Goal: Information Seeking & Learning: Learn about a topic

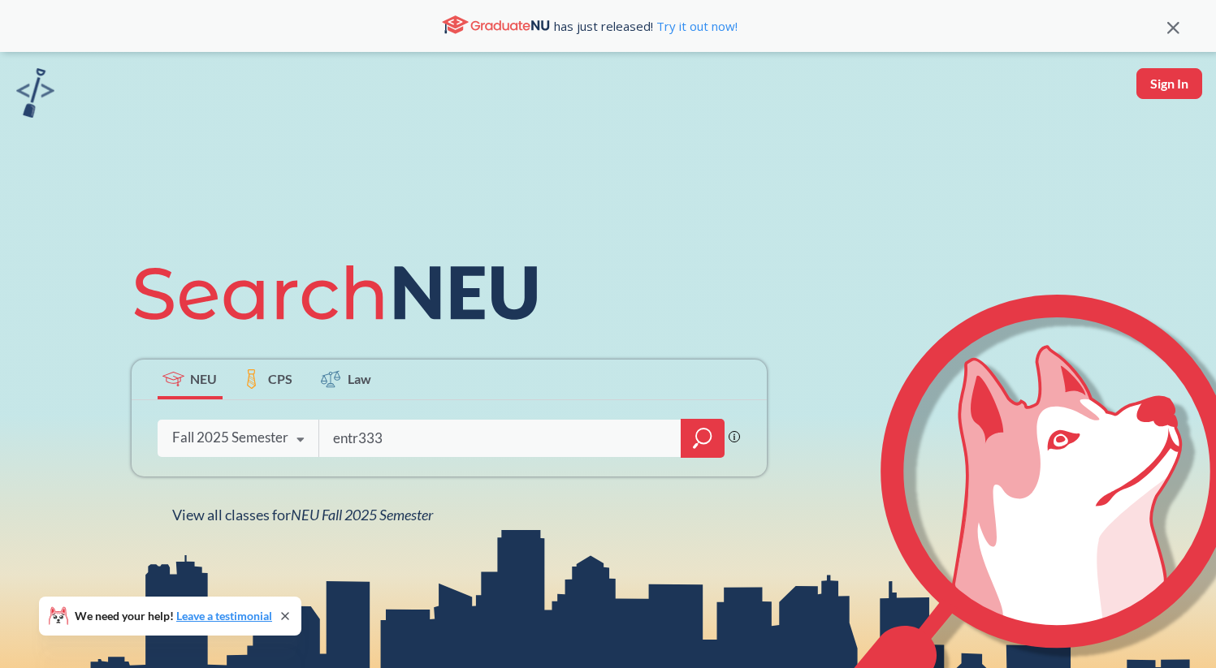
type input "entr3330"
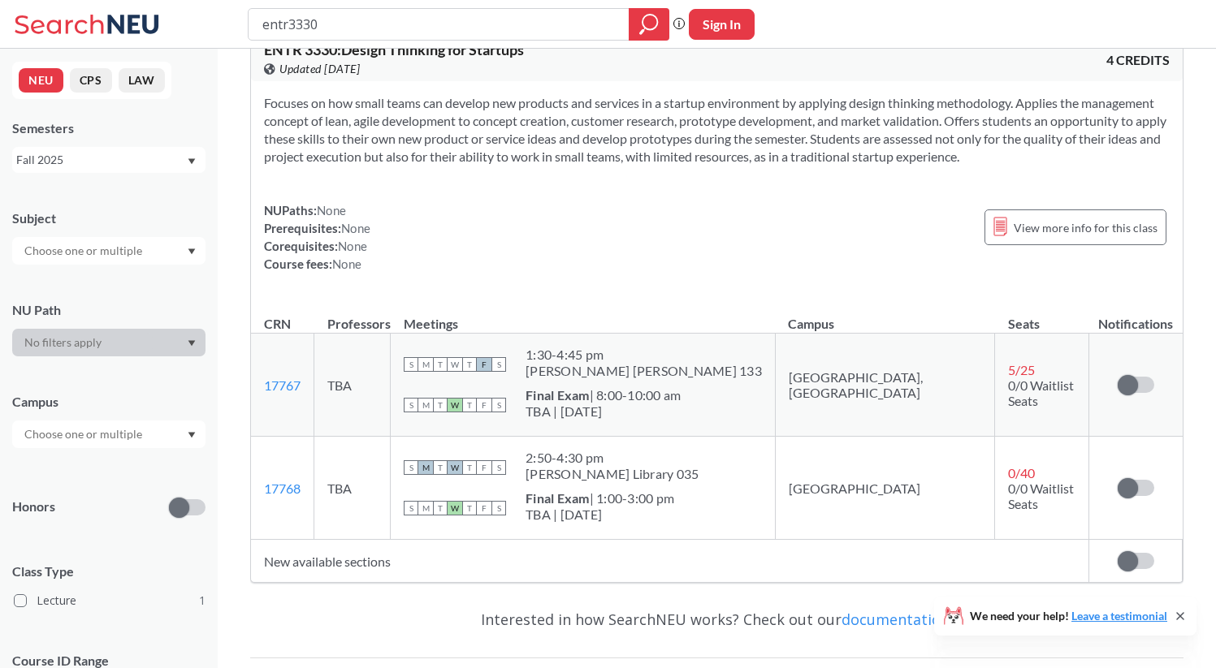
scroll to position [35, 0]
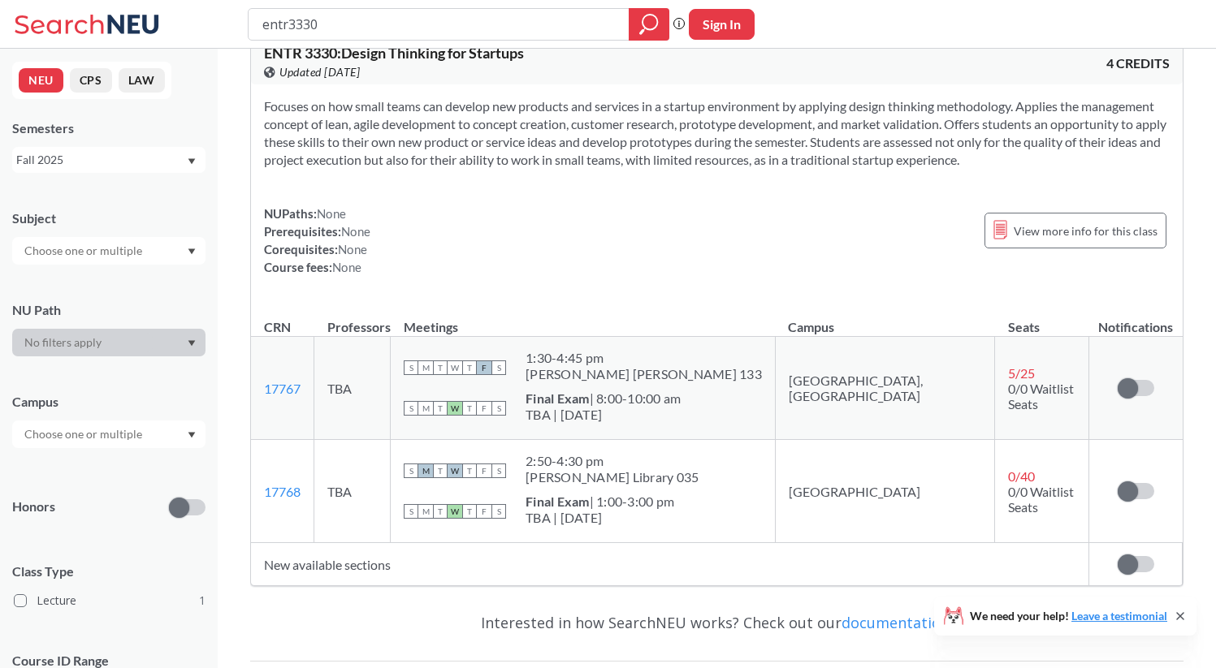
click at [137, 159] on div "Fall 2025" at bounding box center [101, 160] width 170 height 18
click at [138, 260] on div "Spring 2025" at bounding box center [113, 254] width 184 height 18
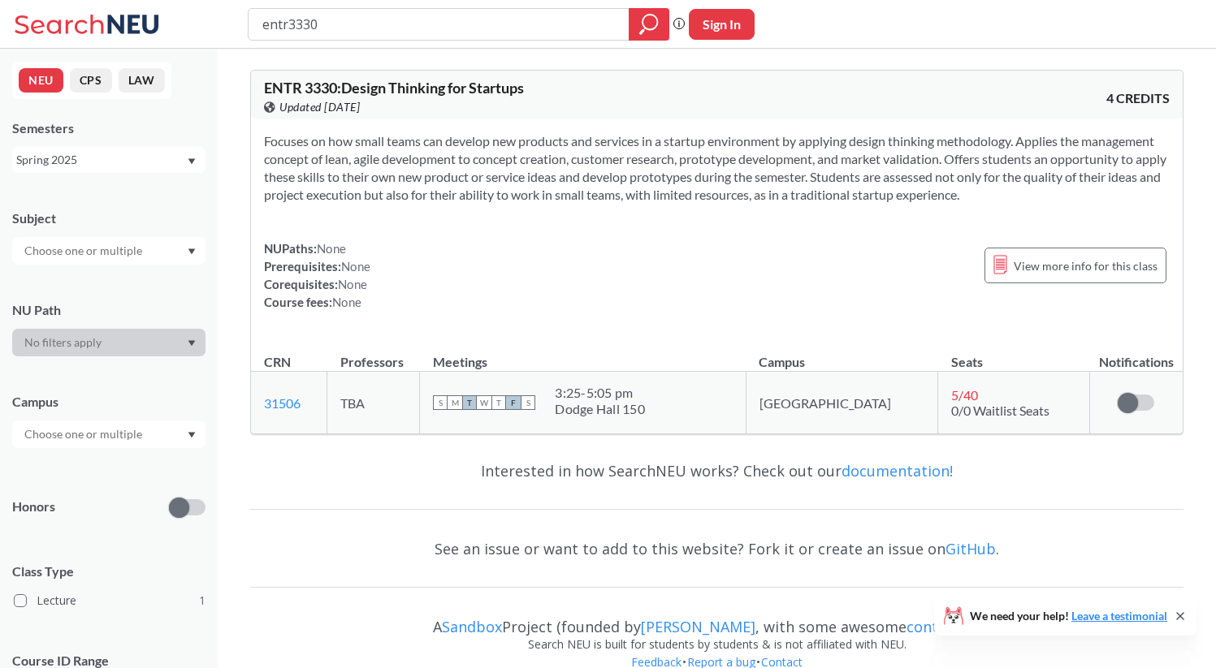
click at [142, 173] on div "NEU CPS LAW Semesters Spring 2025 Subject NU Path Campus Honors Class Type Lect…" at bounding box center [109, 359] width 218 height 620
click at [142, 167] on div "Spring 2025" at bounding box center [101, 160] width 170 height 18
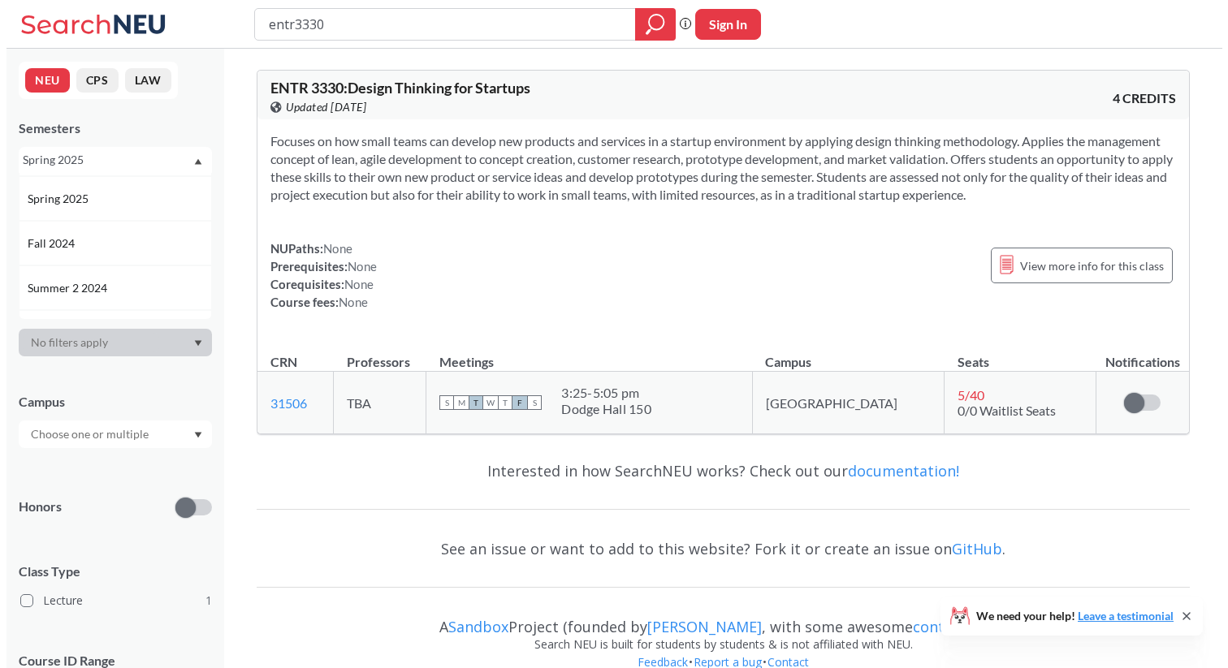
scroll to position [177, 0]
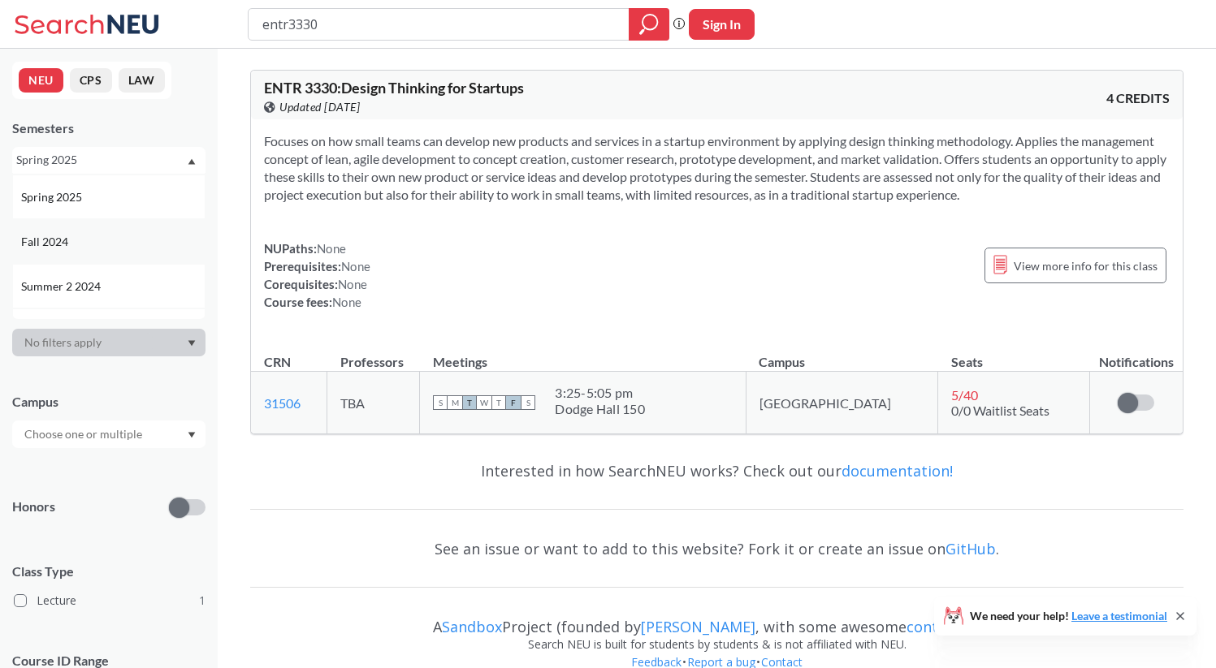
click at [139, 244] on div "Fall 2024" at bounding box center [113, 242] width 184 height 18
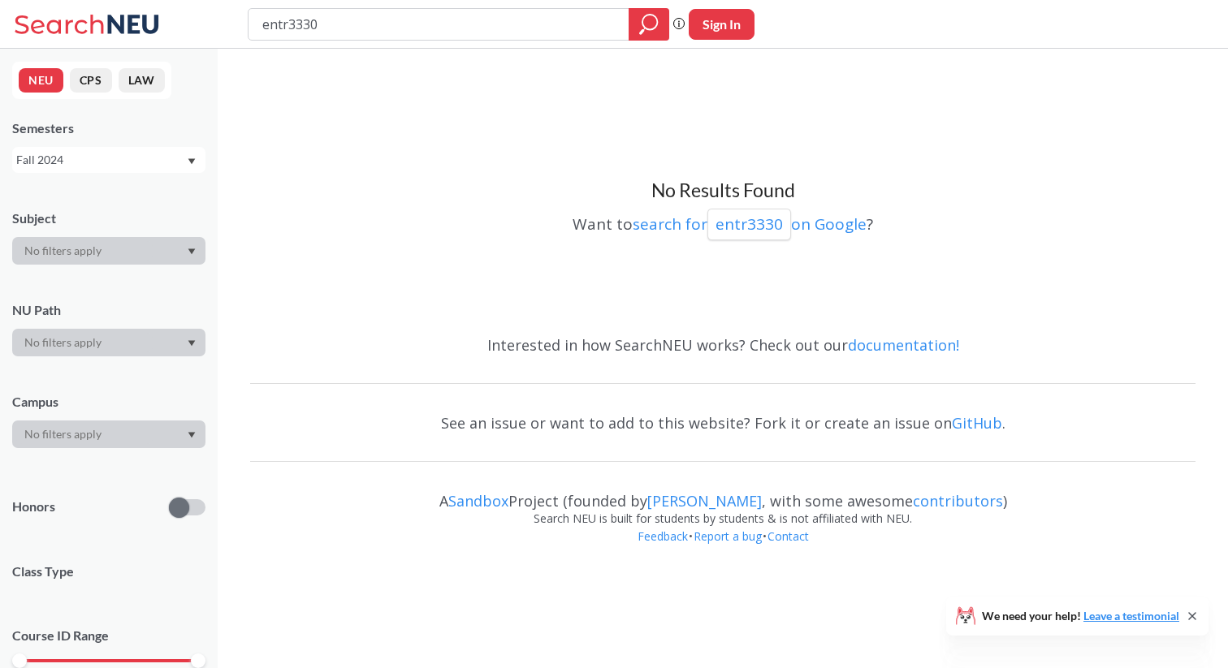
click at [145, 162] on div "Fall 2024" at bounding box center [101, 160] width 170 height 18
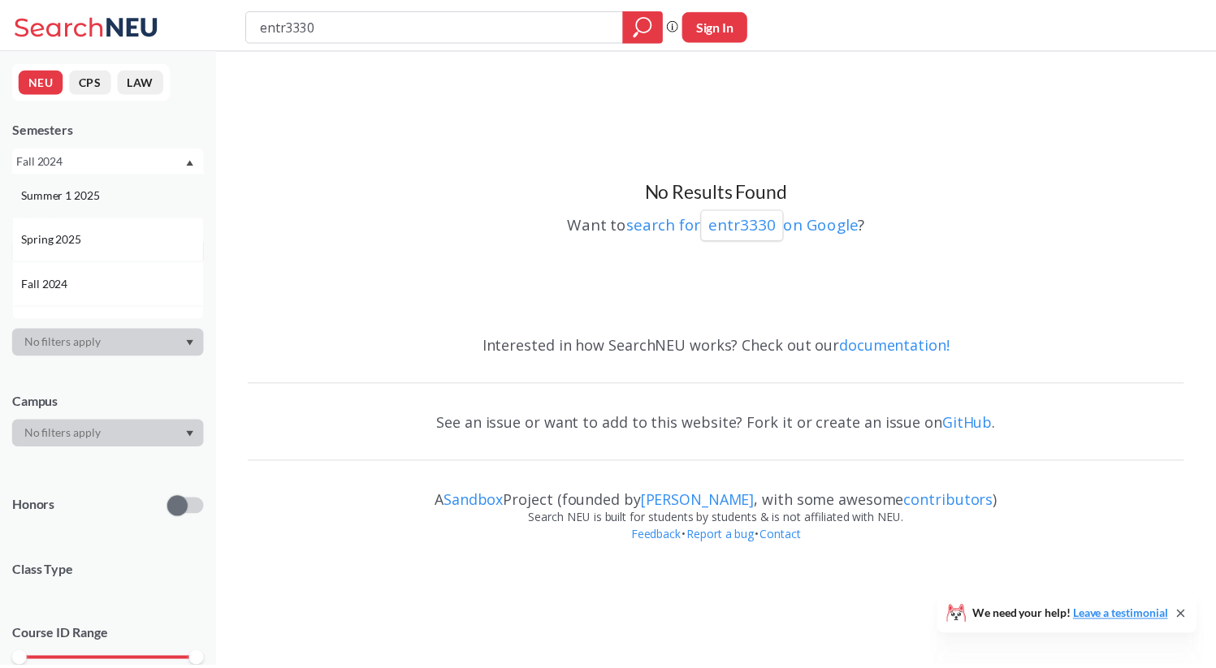
scroll to position [151, 0]
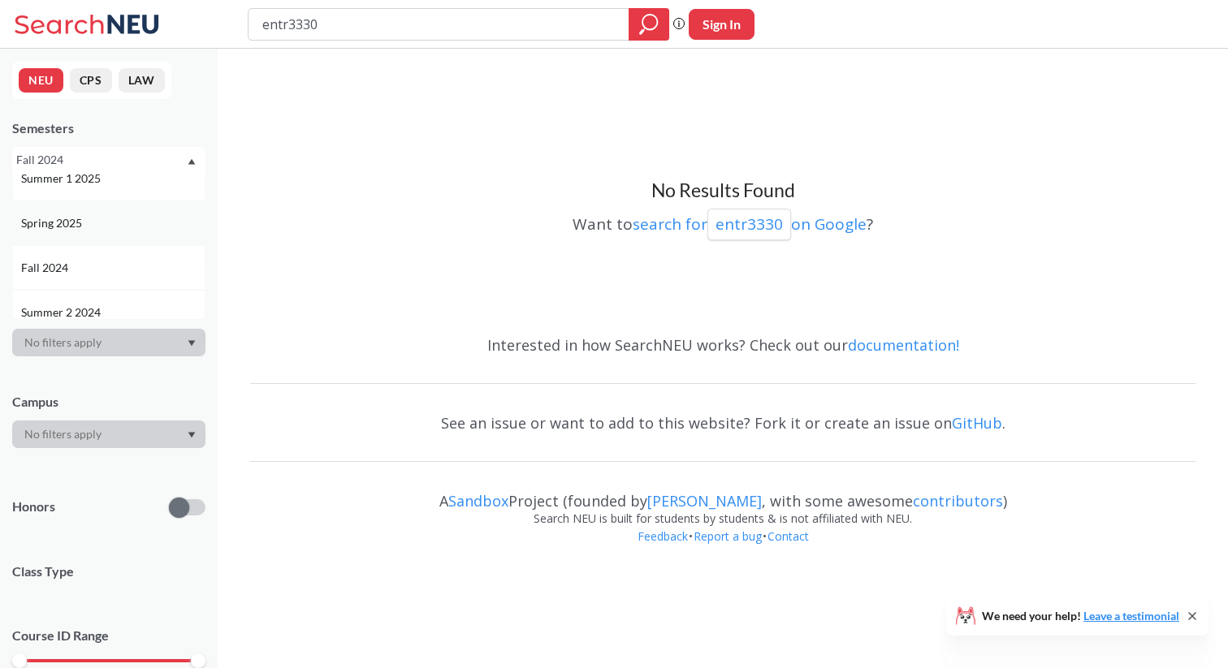
click at [136, 223] on div "Spring 2025" at bounding box center [113, 223] width 184 height 18
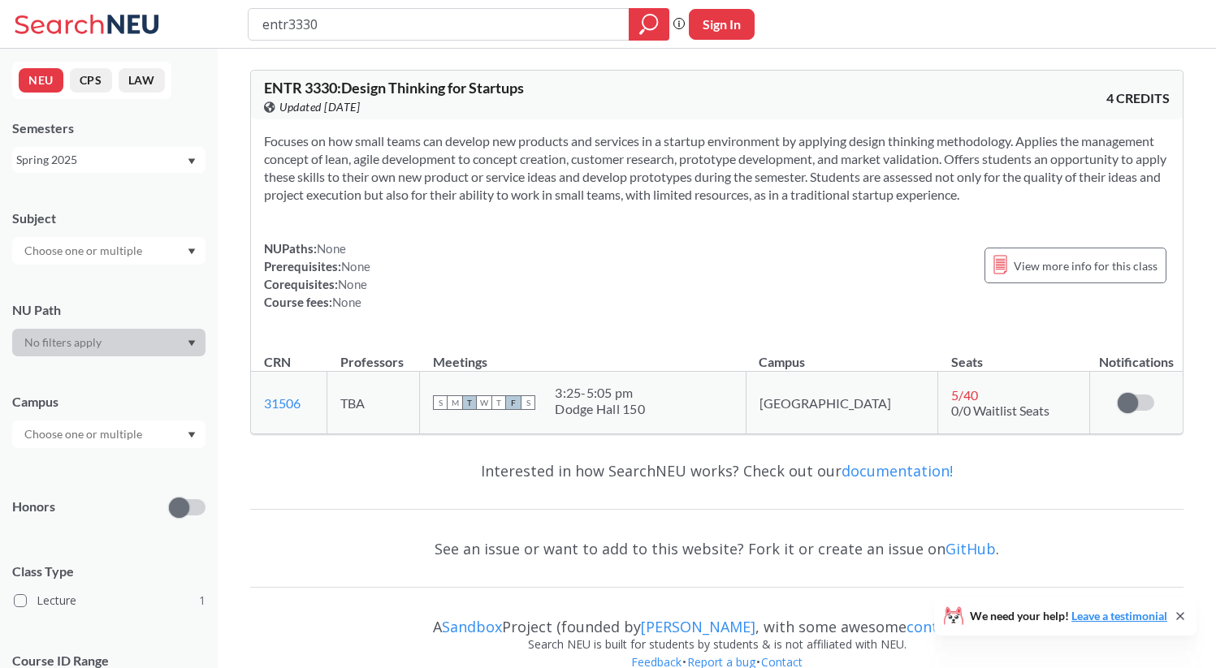
click at [139, 156] on div "Spring 2025" at bounding box center [101, 160] width 170 height 18
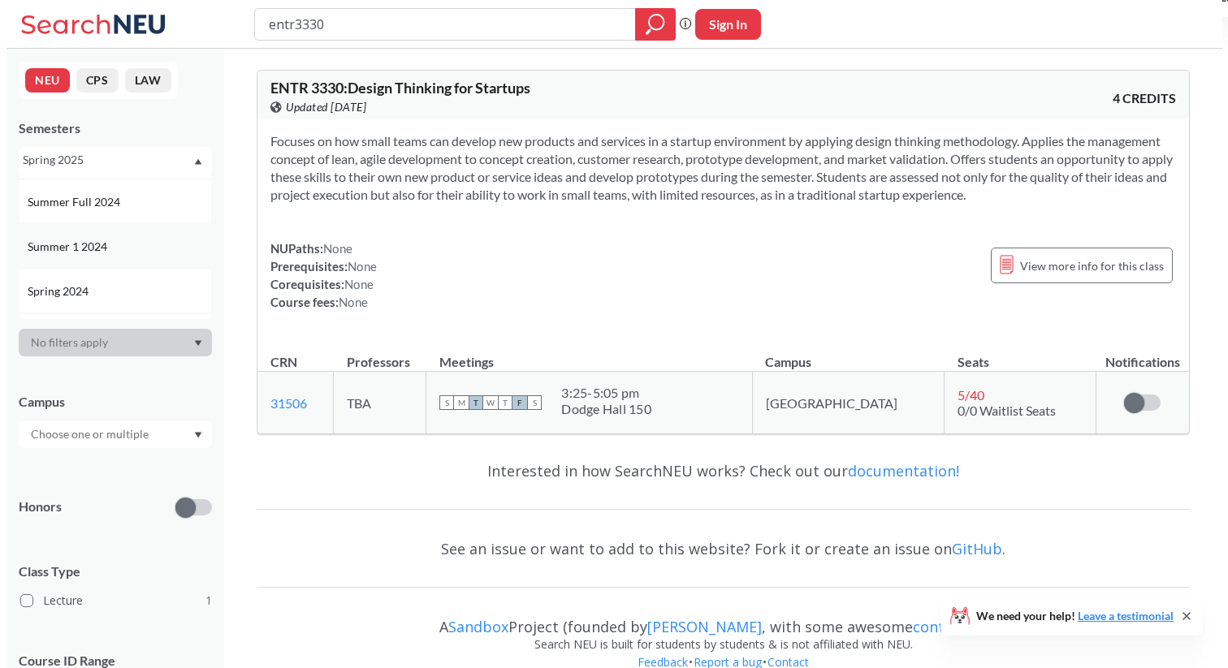
scroll to position [323, 0]
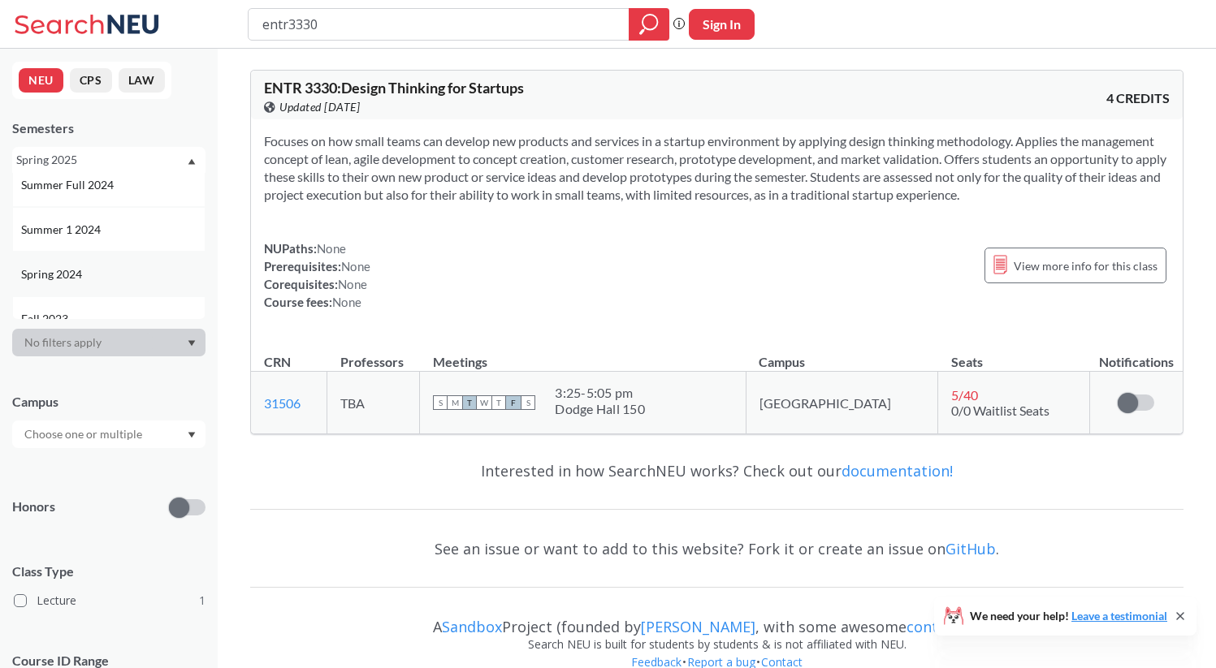
click at [126, 279] on div "Spring 2024" at bounding box center [113, 275] width 184 height 18
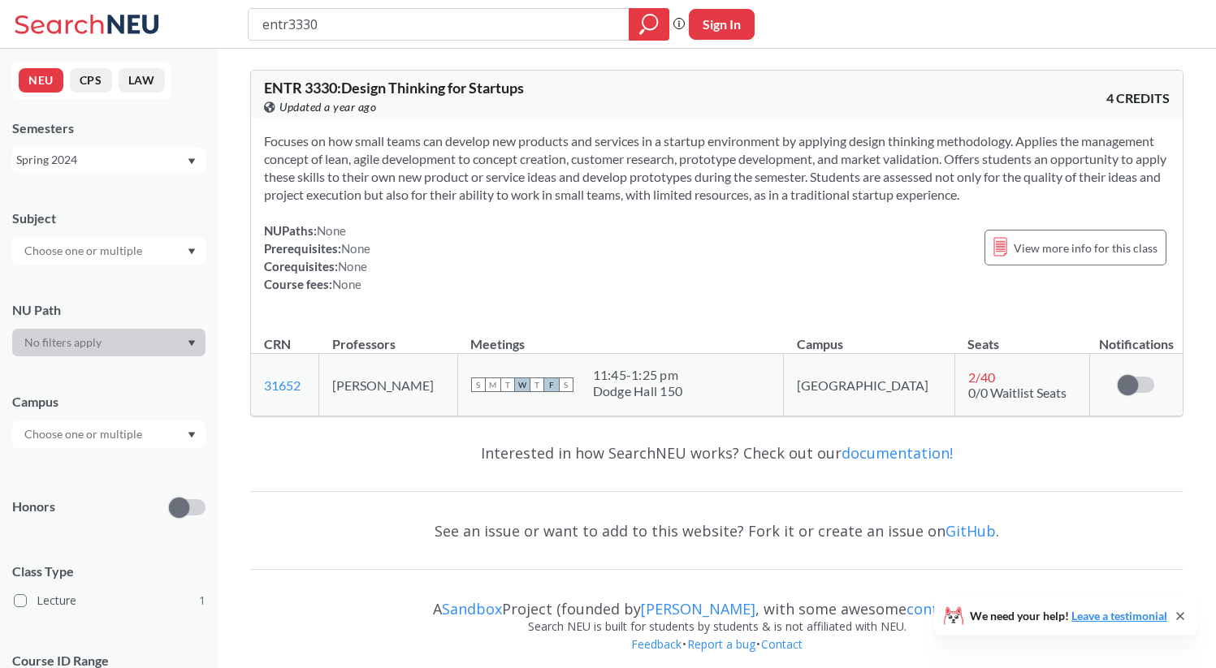
click at [145, 170] on div "Spring 2024" at bounding box center [108, 160] width 193 height 26
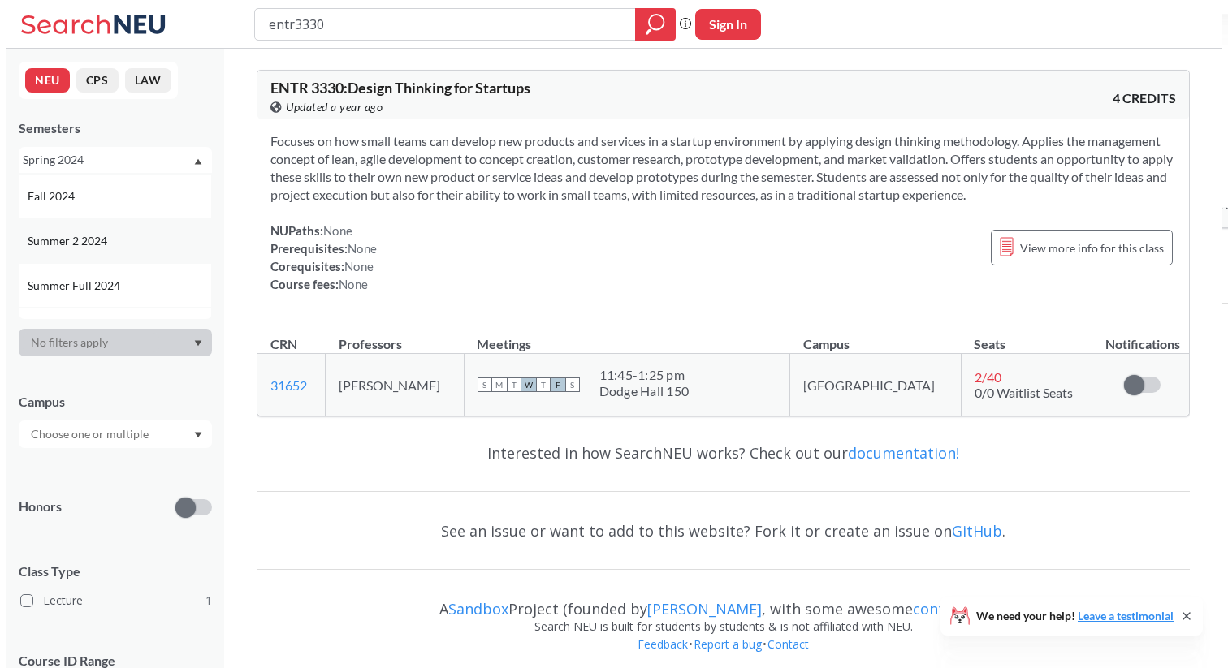
scroll to position [228, 0]
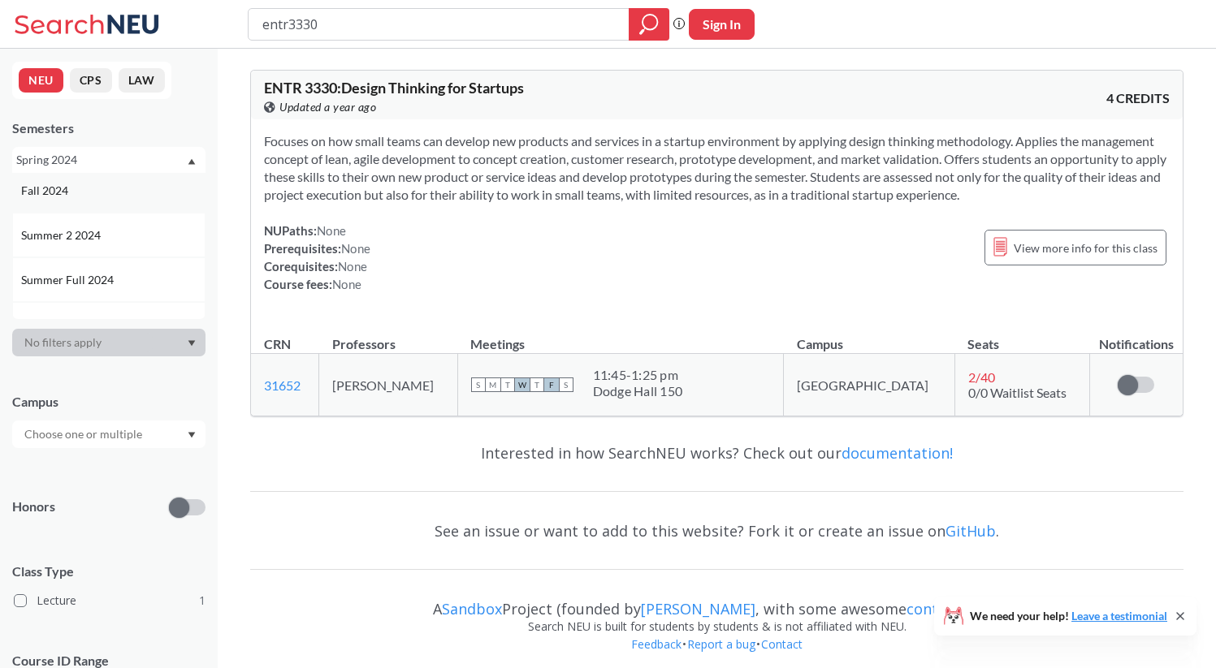
click at [123, 206] on div "Fall 2024" at bounding box center [108, 190] width 193 height 45
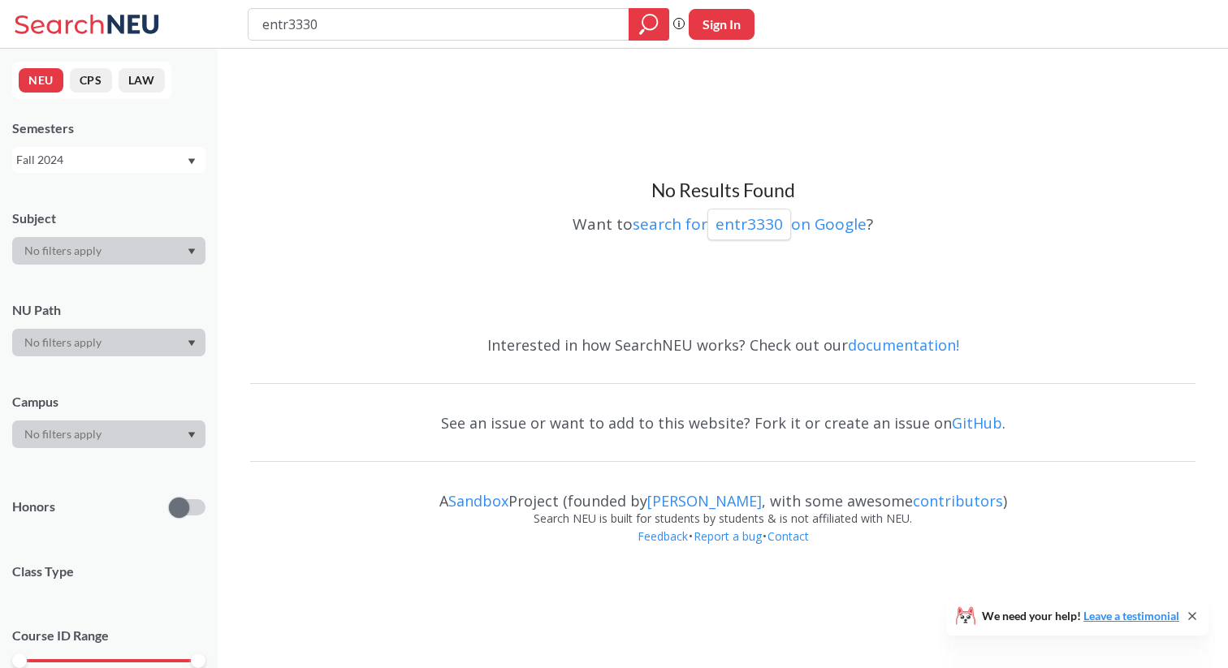
click at [139, 158] on div "Fall 2024" at bounding box center [101, 160] width 170 height 18
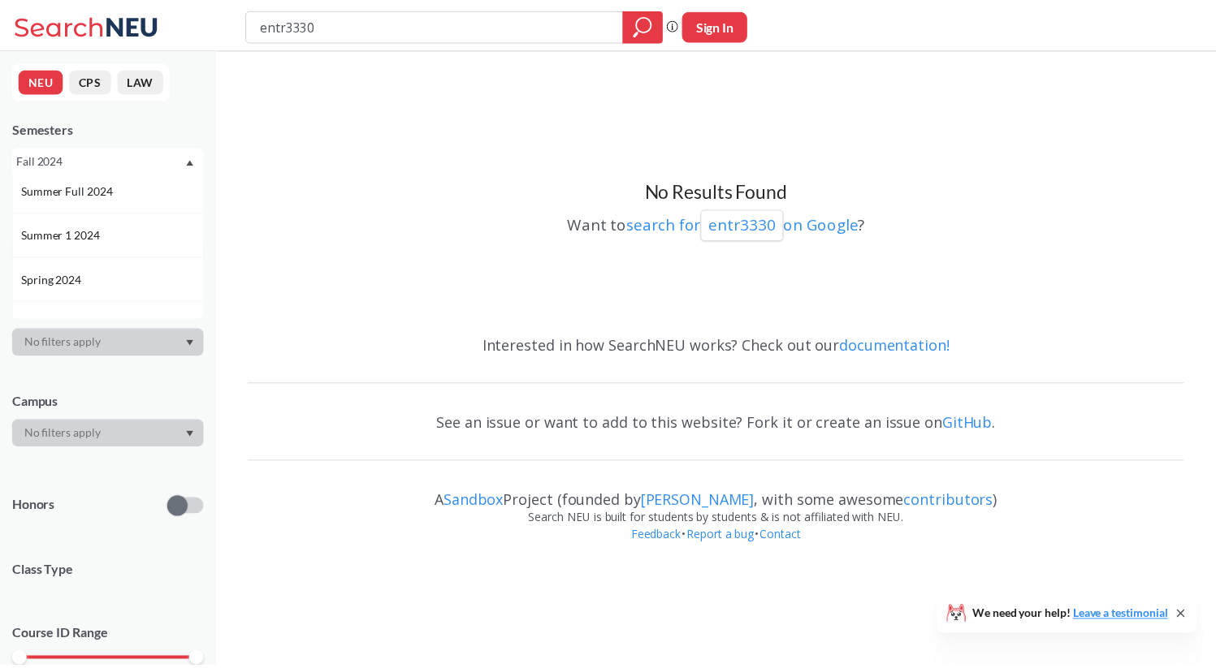
scroll to position [331, 0]
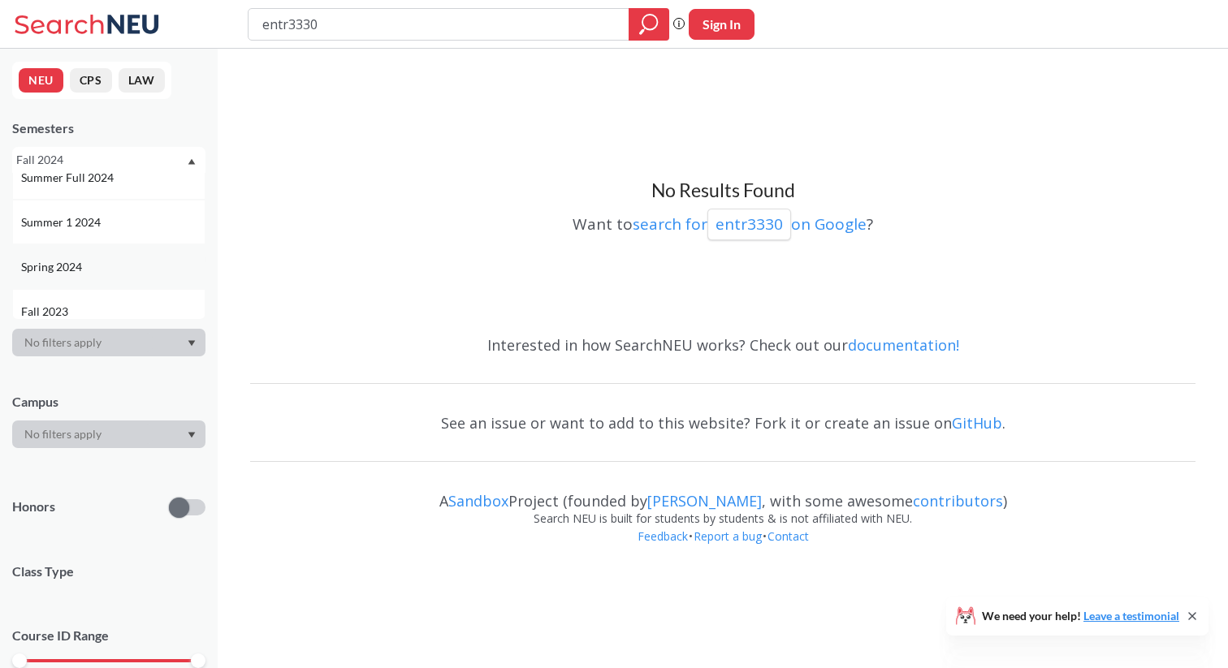
click at [138, 279] on div "Spring 2024" at bounding box center [108, 266] width 193 height 45
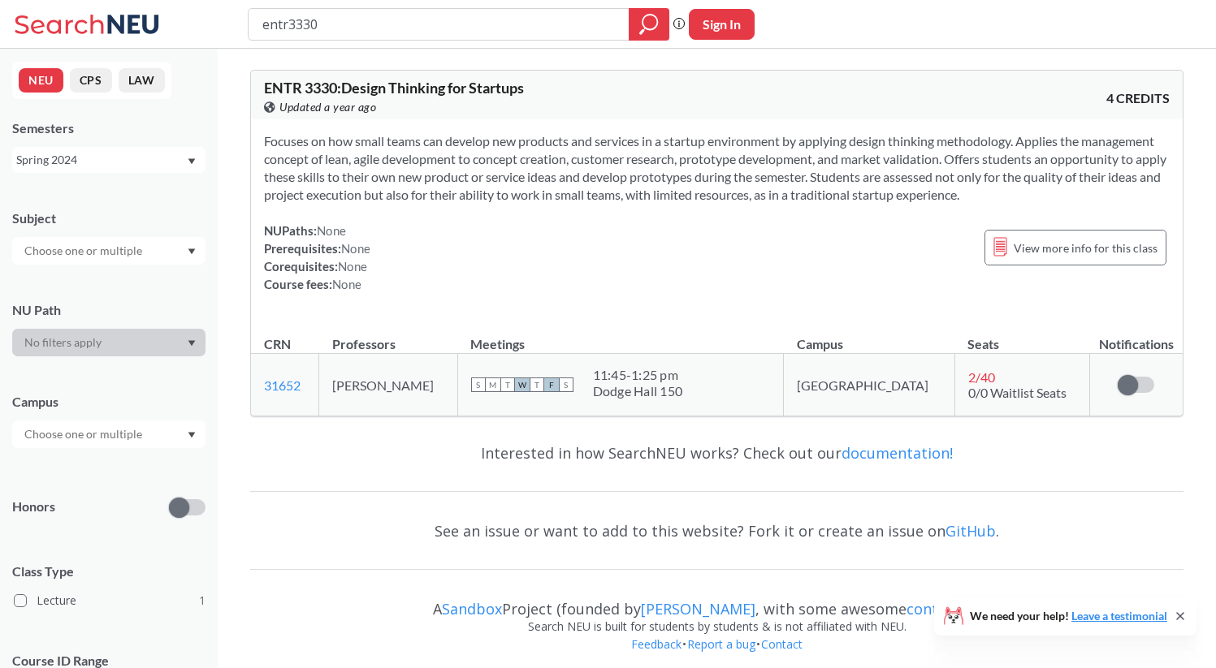
click at [135, 155] on div "Spring 2024" at bounding box center [101, 160] width 170 height 18
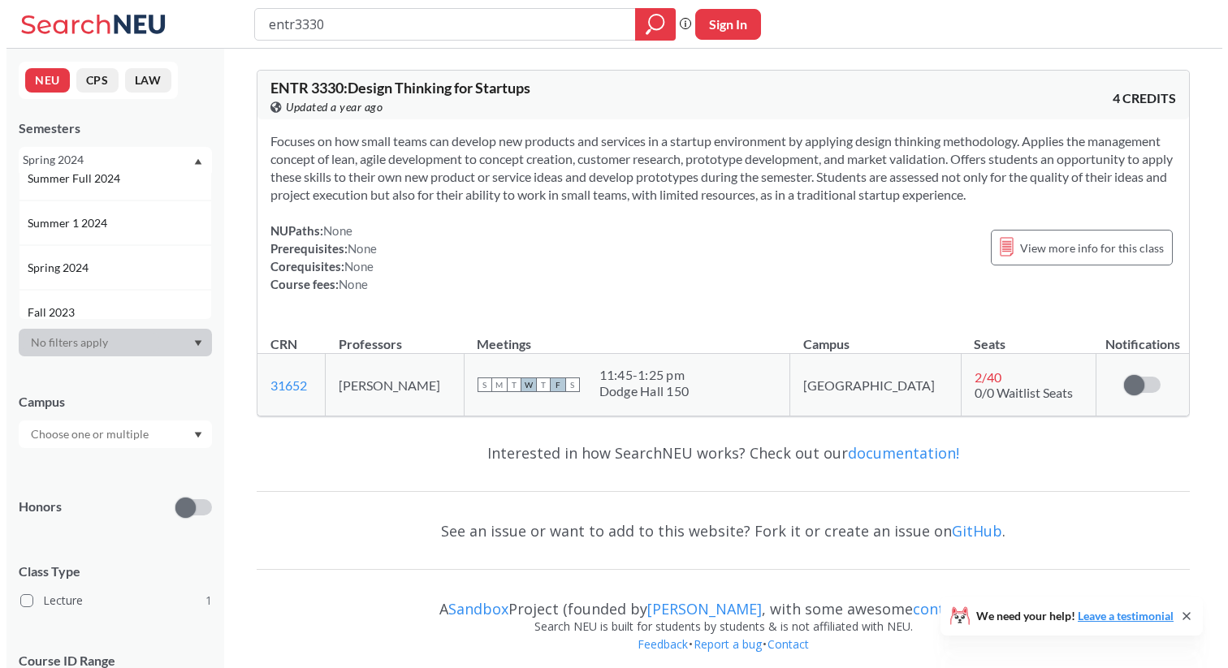
scroll to position [400, 0]
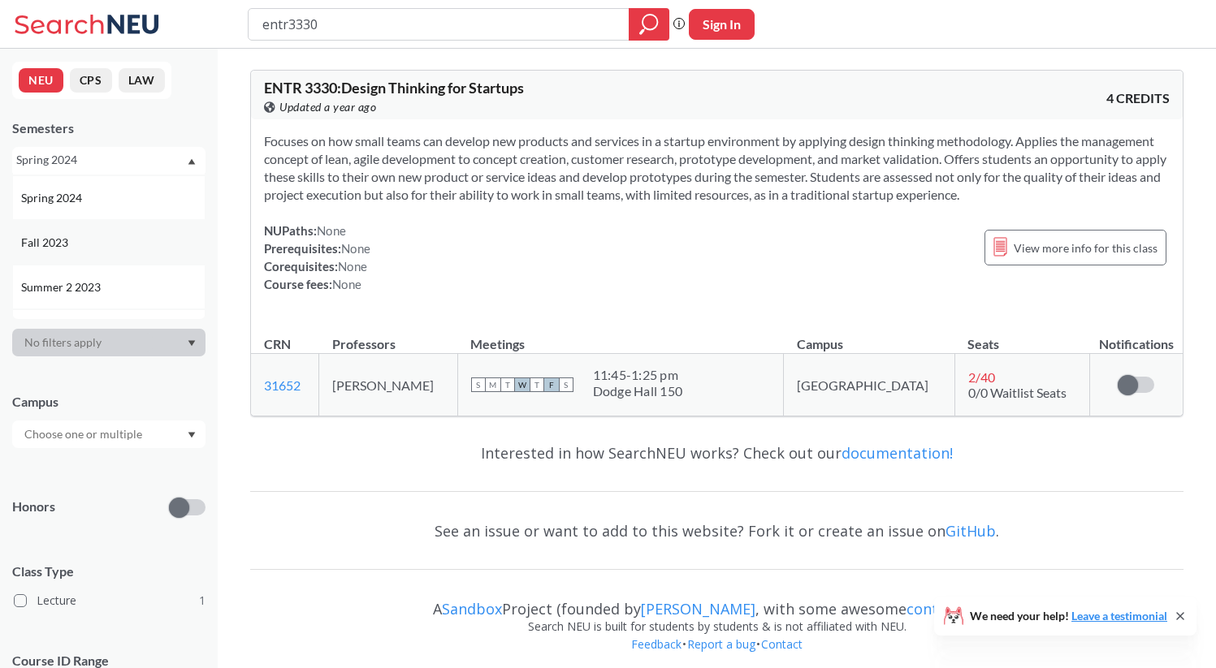
click at [135, 237] on div "Fall 2023" at bounding box center [113, 243] width 184 height 18
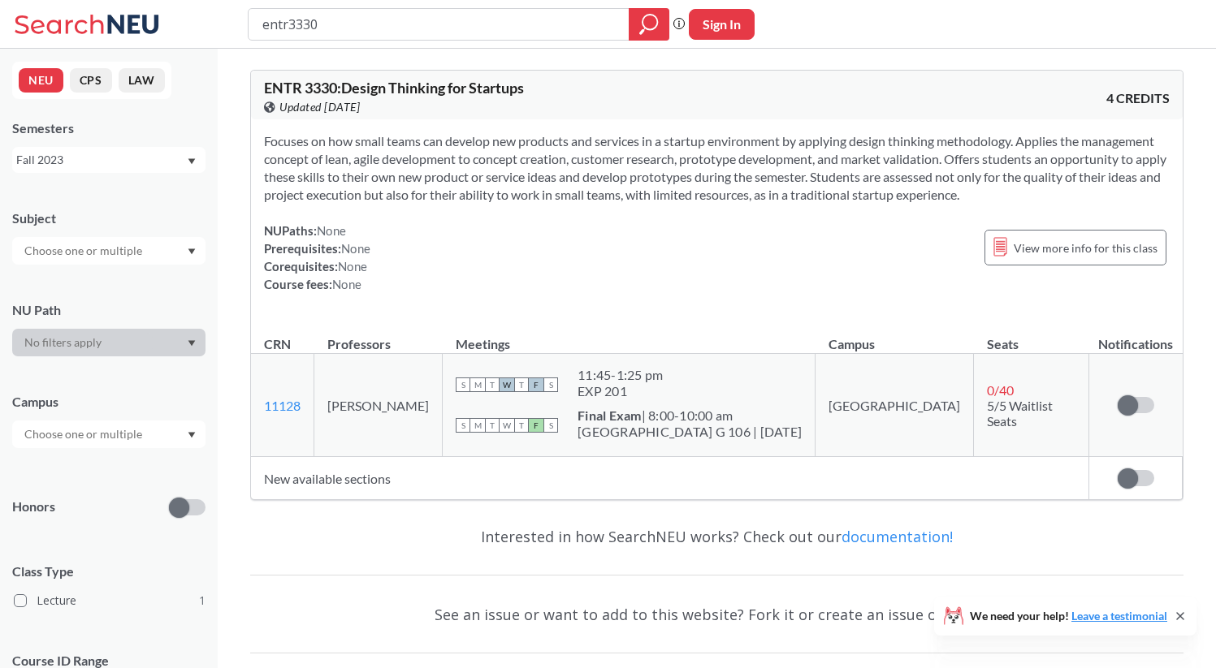
click at [142, 155] on div "Fall 2023" at bounding box center [101, 160] width 170 height 18
click at [436, 189] on span "Focuses on how small teams can develop new products and services in a startup e…" at bounding box center [715, 167] width 902 height 69
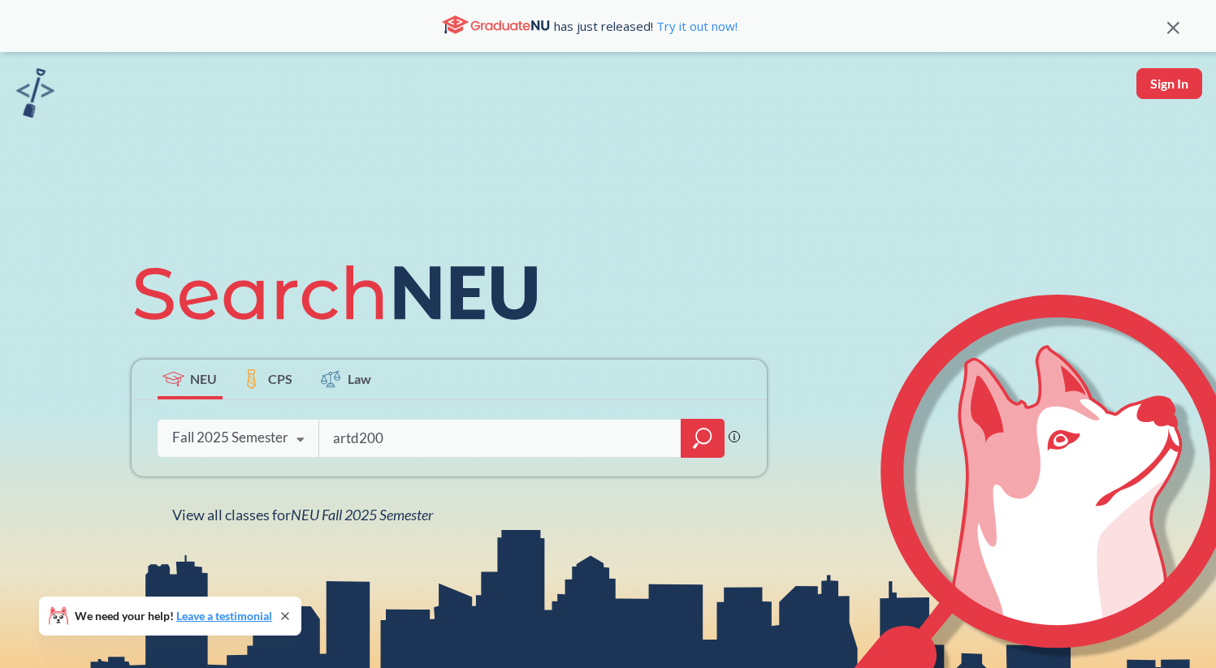
type input "artd2000"
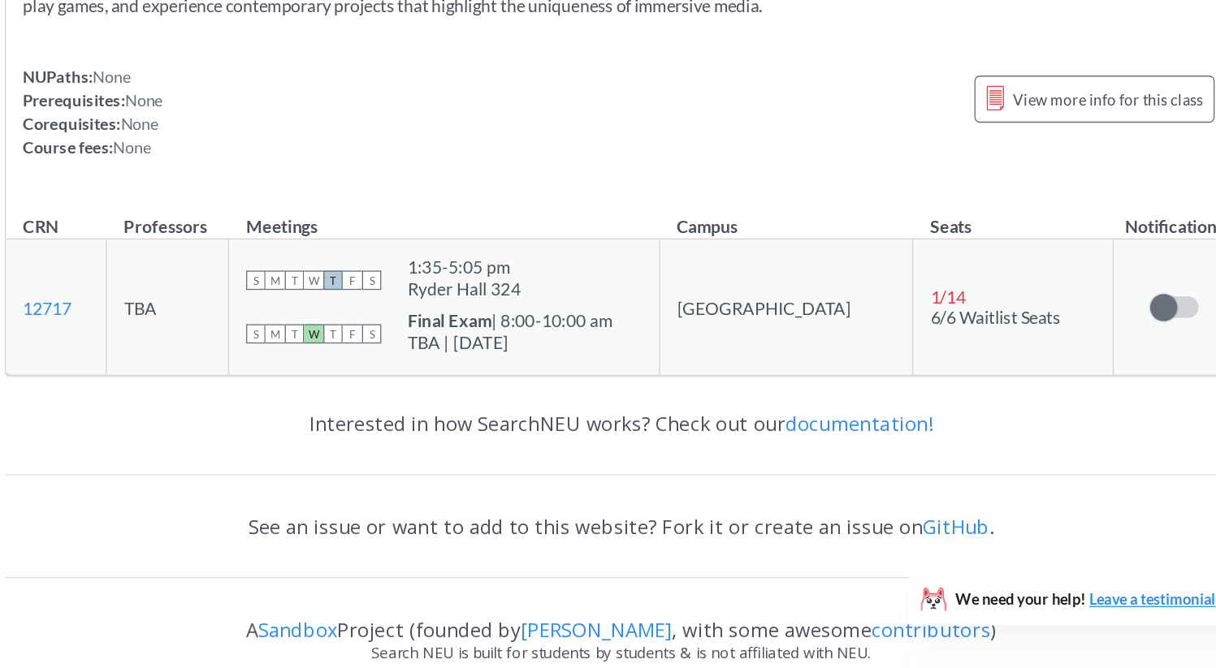
scroll to position [24, 0]
